Goal: Information Seeking & Learning: Learn about a topic

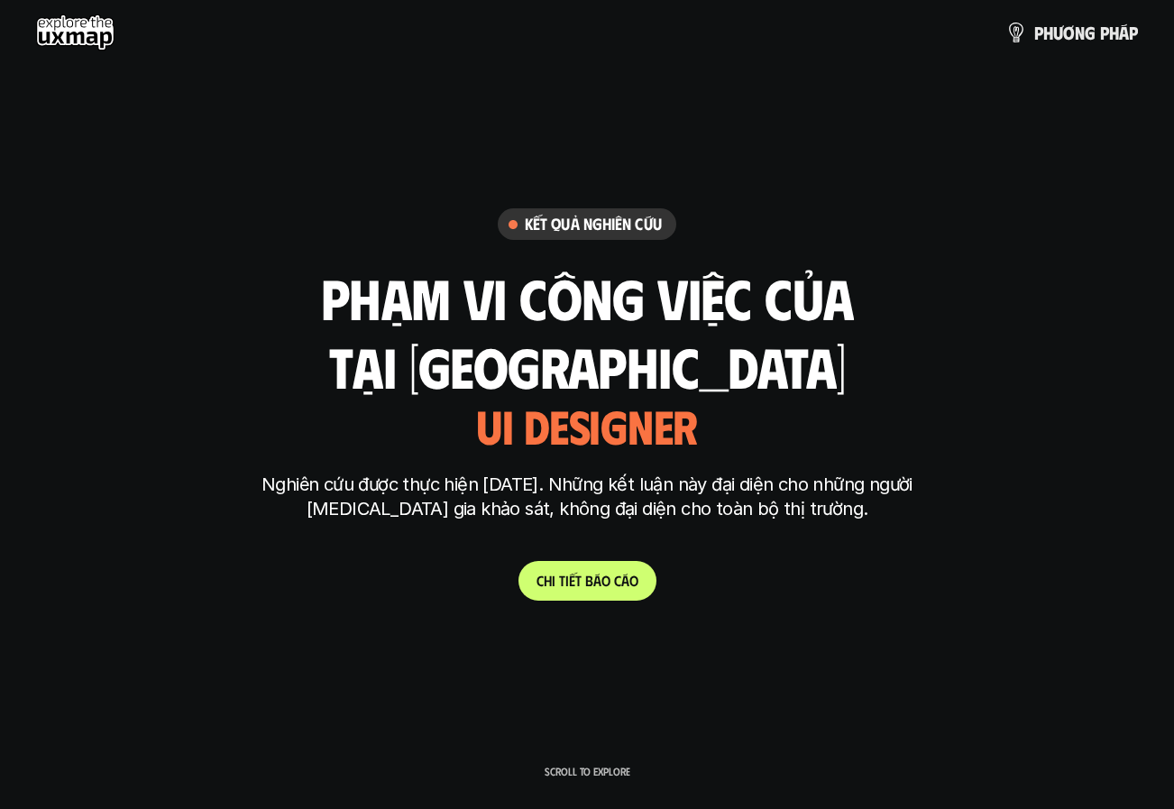
click at [527, 368] on h2 "tại [GEOGRAPHIC_DATA]" at bounding box center [587, 364] width 516 height 61
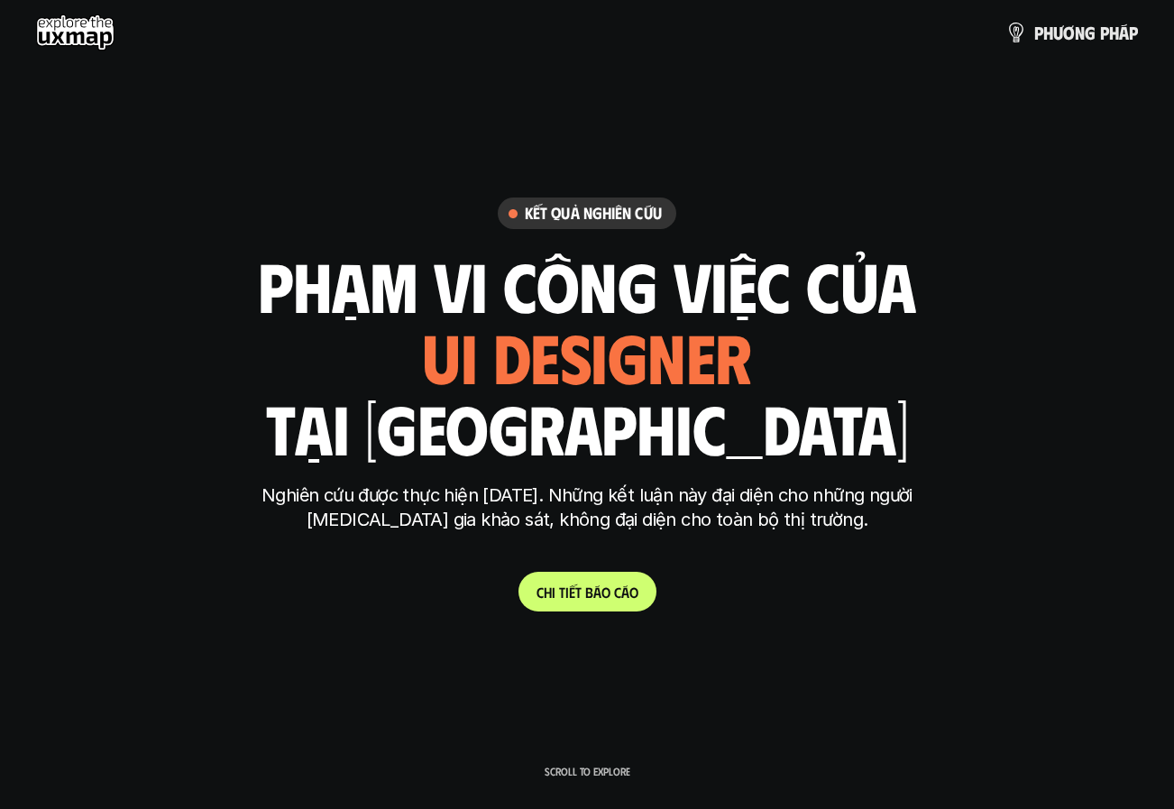
click at [641, 297] on h1 "phạm vi công việc của" at bounding box center [587, 285] width 658 height 76
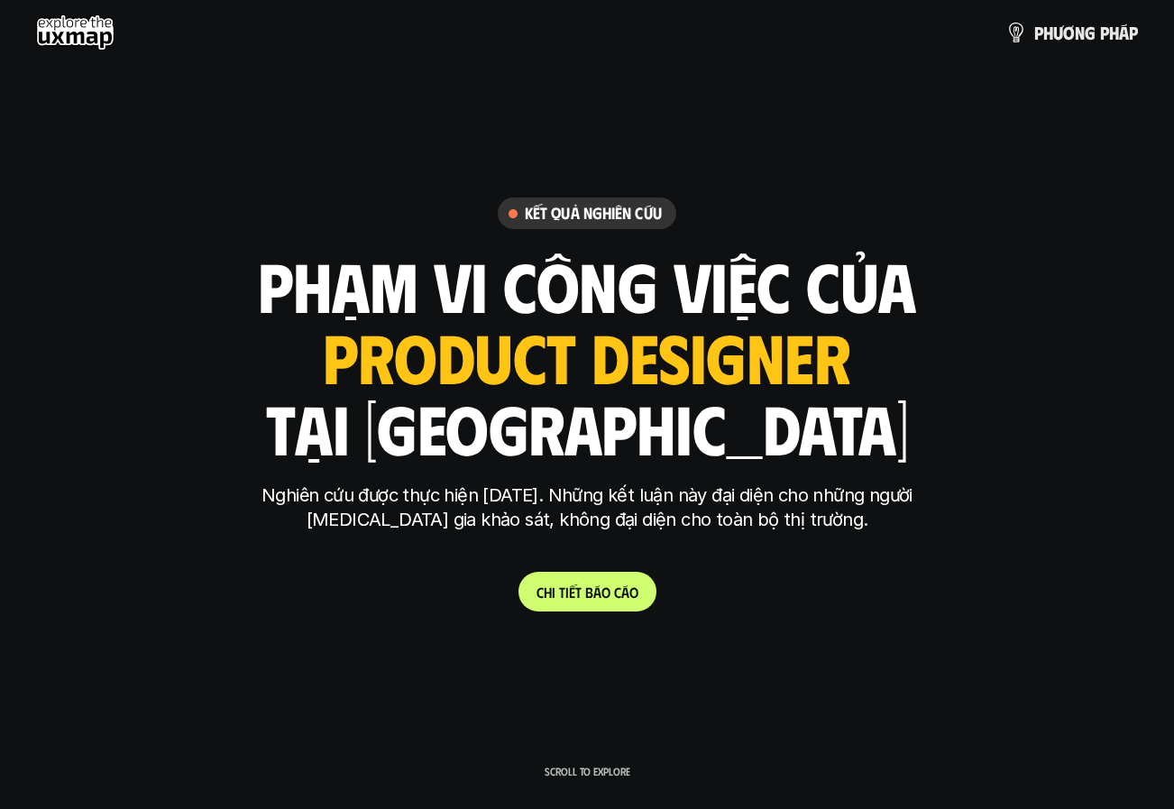
click at [837, 282] on h1 "phạm vi công việc của" at bounding box center [587, 285] width 658 height 76
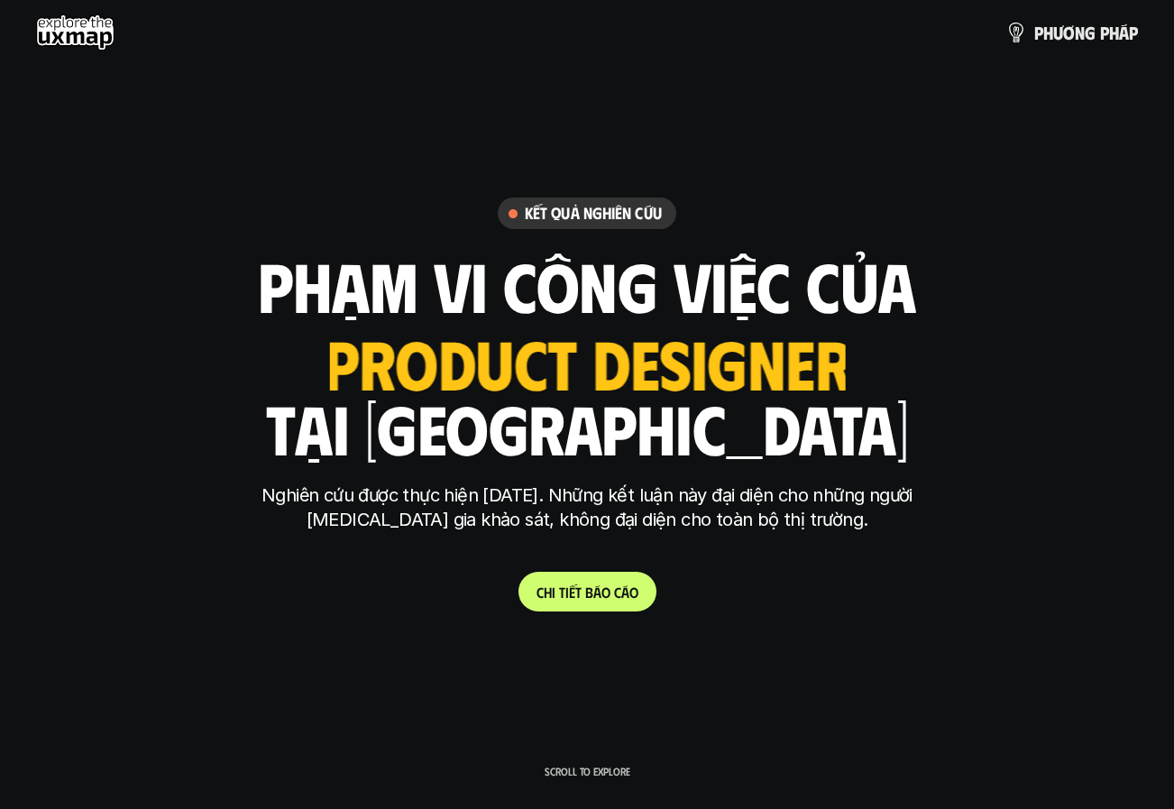
click at [827, 289] on h1 "phạm vi công việc của" at bounding box center [587, 285] width 658 height 76
